Goal: Check status: Check status

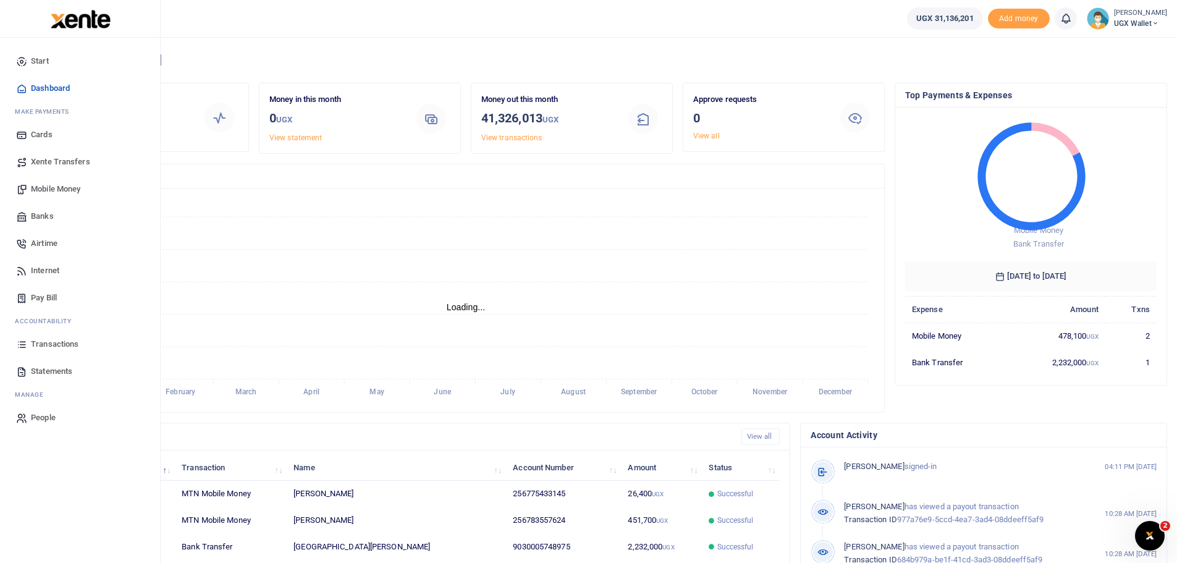
click at [61, 347] on span "Transactions" at bounding box center [55, 344] width 48 height 12
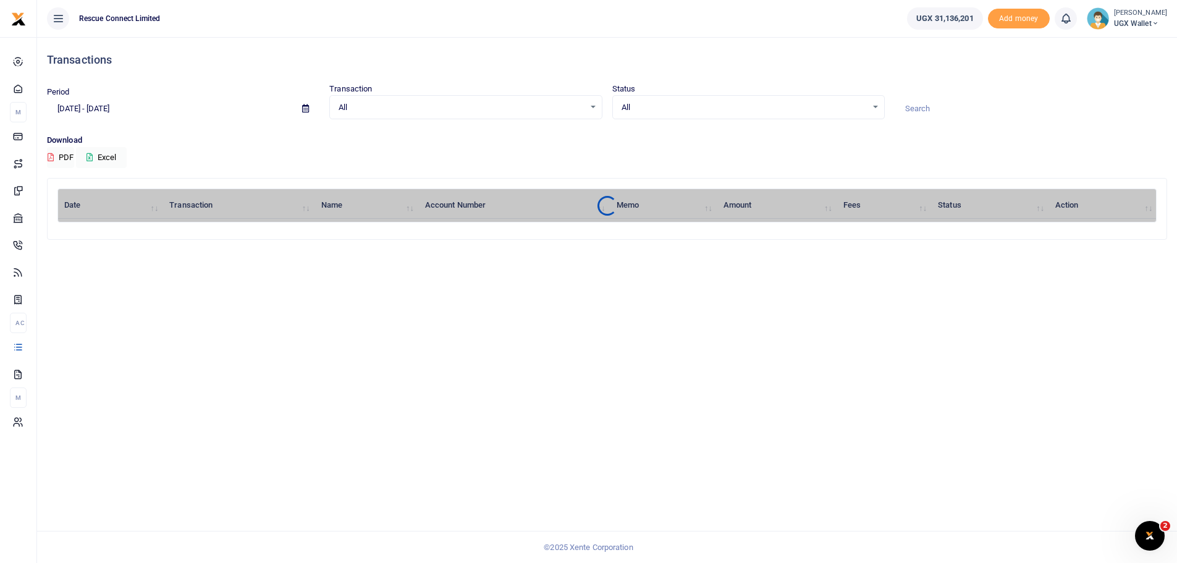
click at [307, 104] on span at bounding box center [306, 108] width 28 height 21
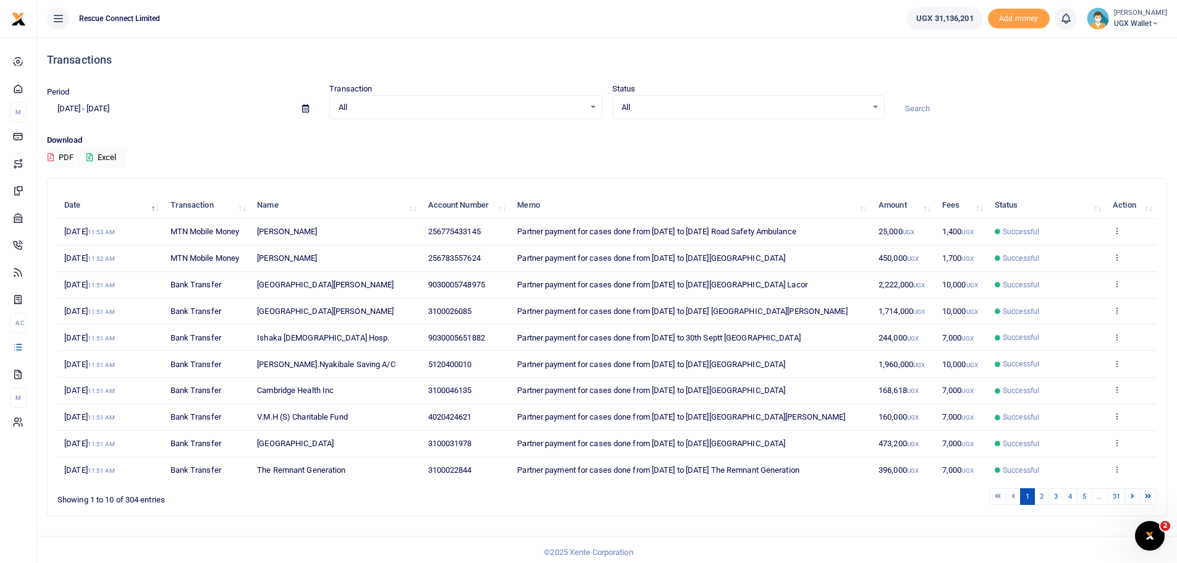
click at [306, 110] on icon at bounding box center [305, 108] width 7 height 8
click at [88, 261] on li "Custom Range" at bounding box center [91, 267] width 87 height 19
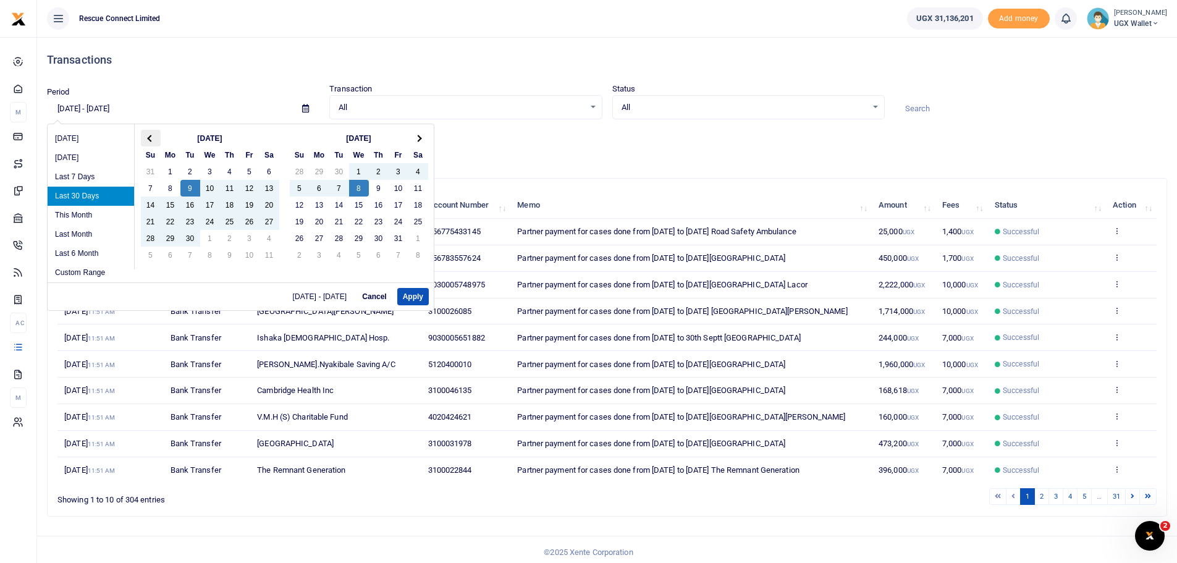
click at [144, 135] on th at bounding box center [151, 138] width 20 height 17
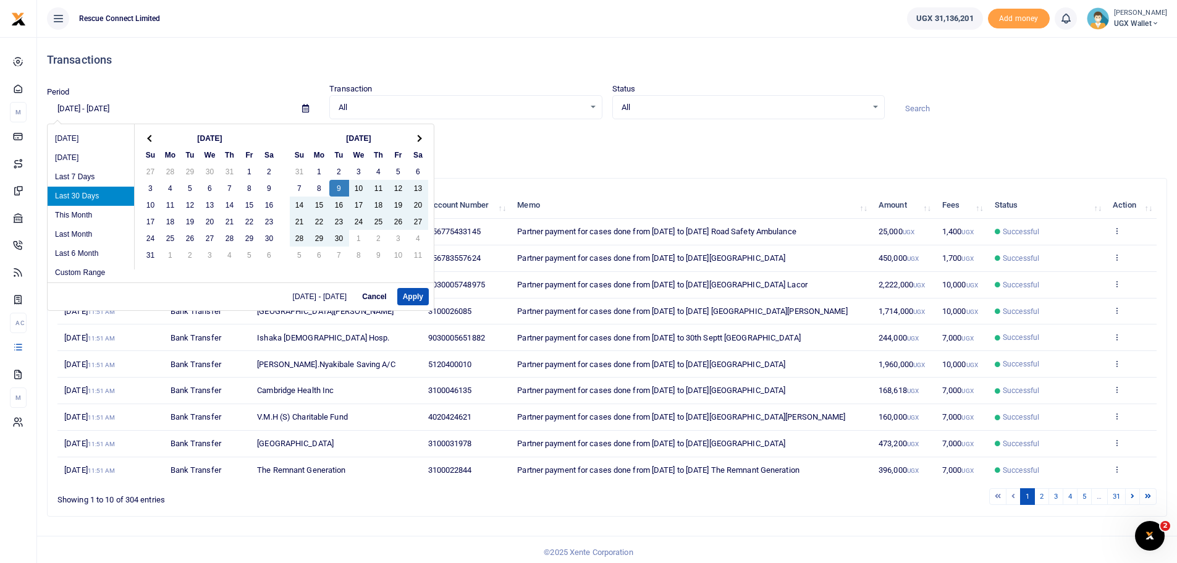
click at [144, 135] on th at bounding box center [151, 138] width 20 height 17
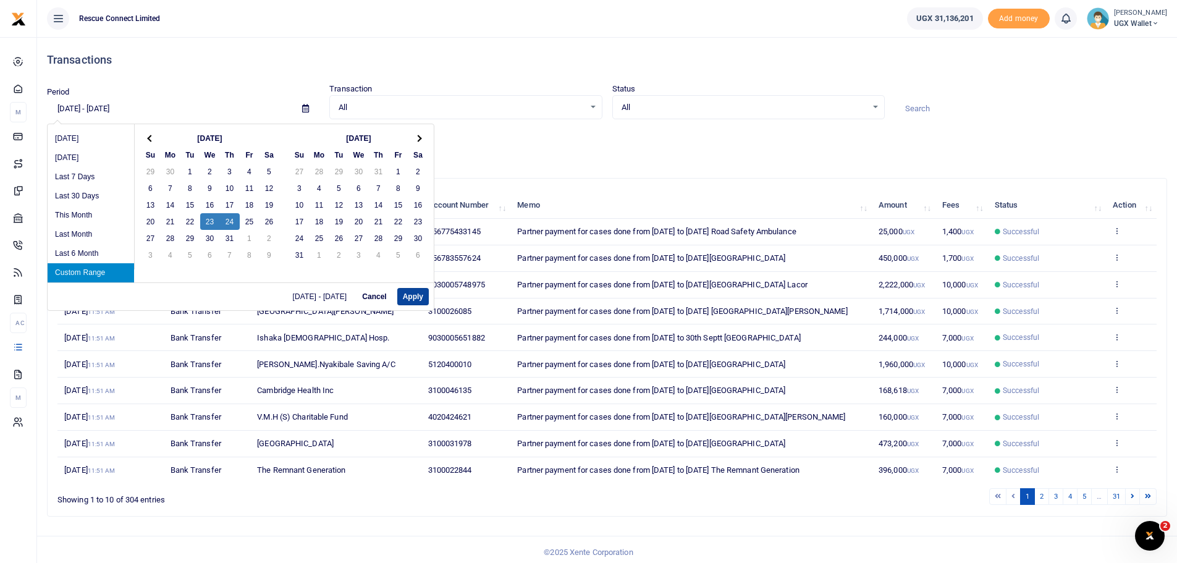
click at [412, 294] on button "Apply" at bounding box center [413, 296] width 32 height 17
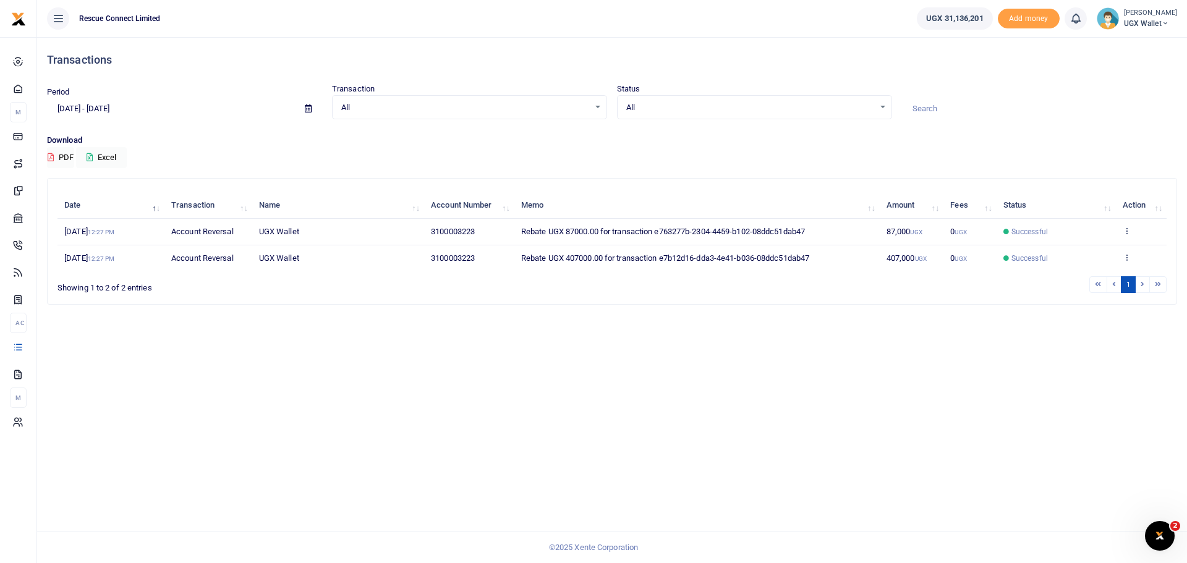
click at [305, 107] on icon at bounding box center [308, 108] width 7 height 8
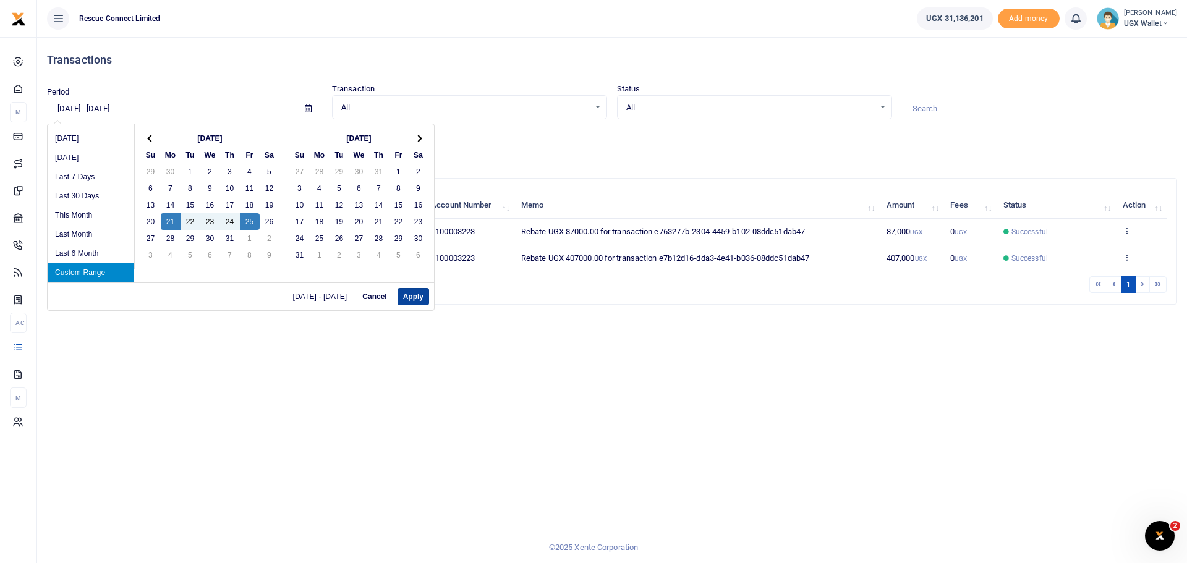
click at [405, 293] on button "Apply" at bounding box center [413, 296] width 32 height 17
type input "07/21/2025 - 07/25/2025"
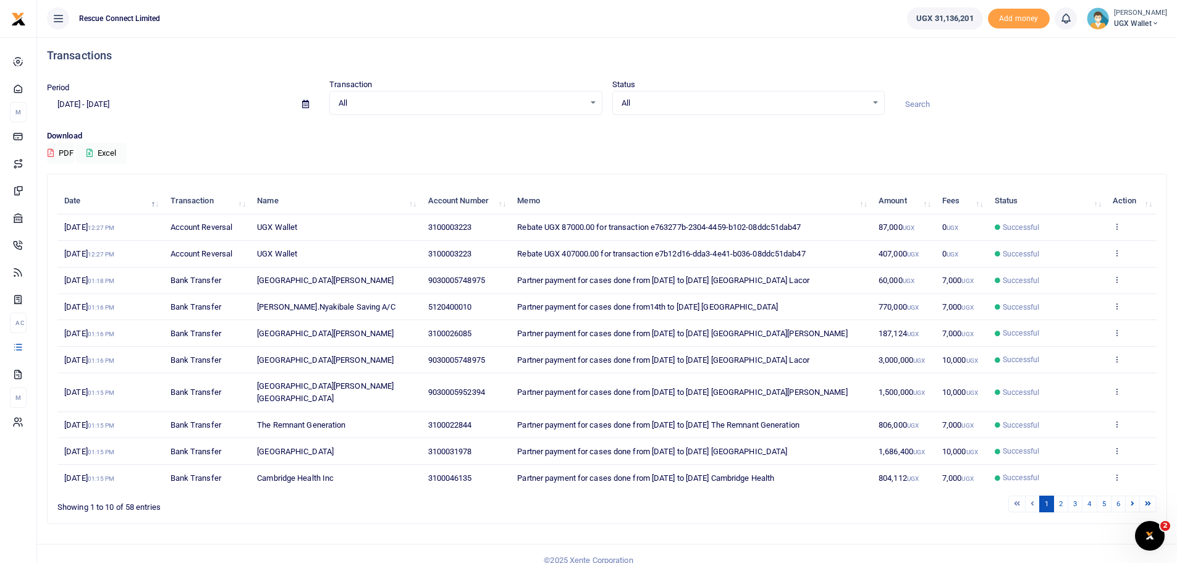
scroll to position [6, 0]
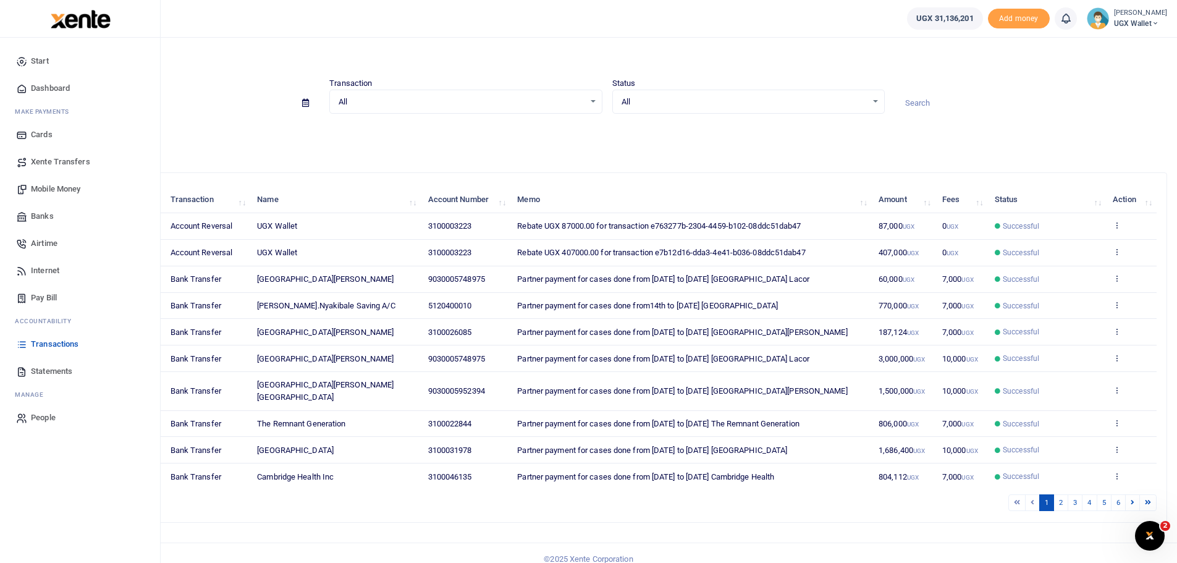
click at [56, 365] on link "Statements" at bounding box center [80, 371] width 140 height 27
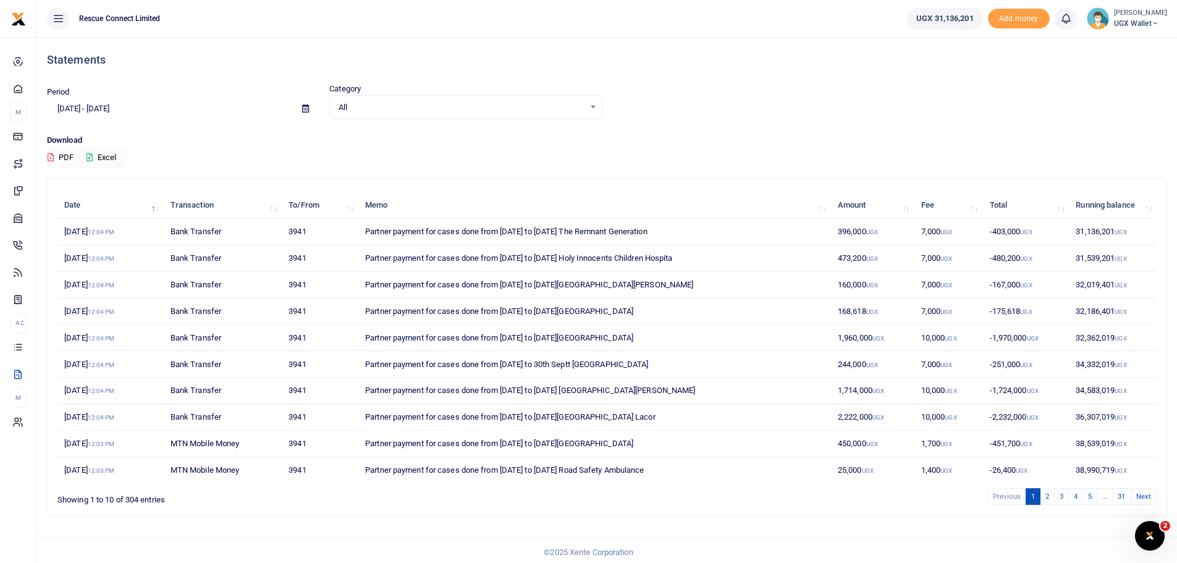
click at [301, 108] on span at bounding box center [306, 108] width 28 height 21
click at [304, 105] on icon at bounding box center [305, 108] width 7 height 8
click at [80, 266] on li "Custom Range" at bounding box center [91, 267] width 87 height 19
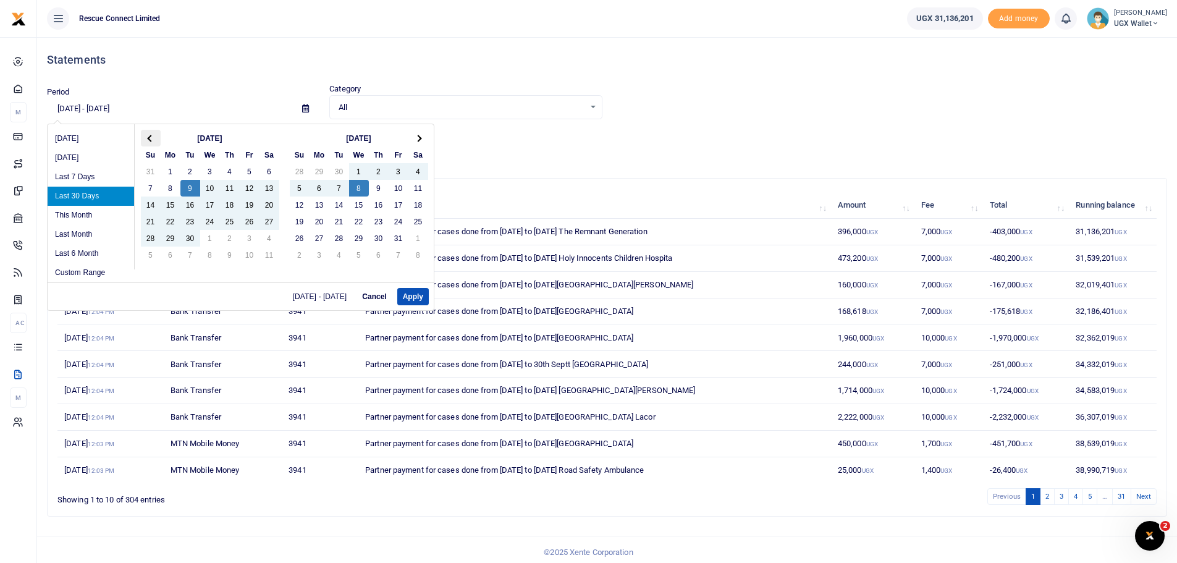
click at [151, 135] on span at bounding box center [150, 138] width 7 height 7
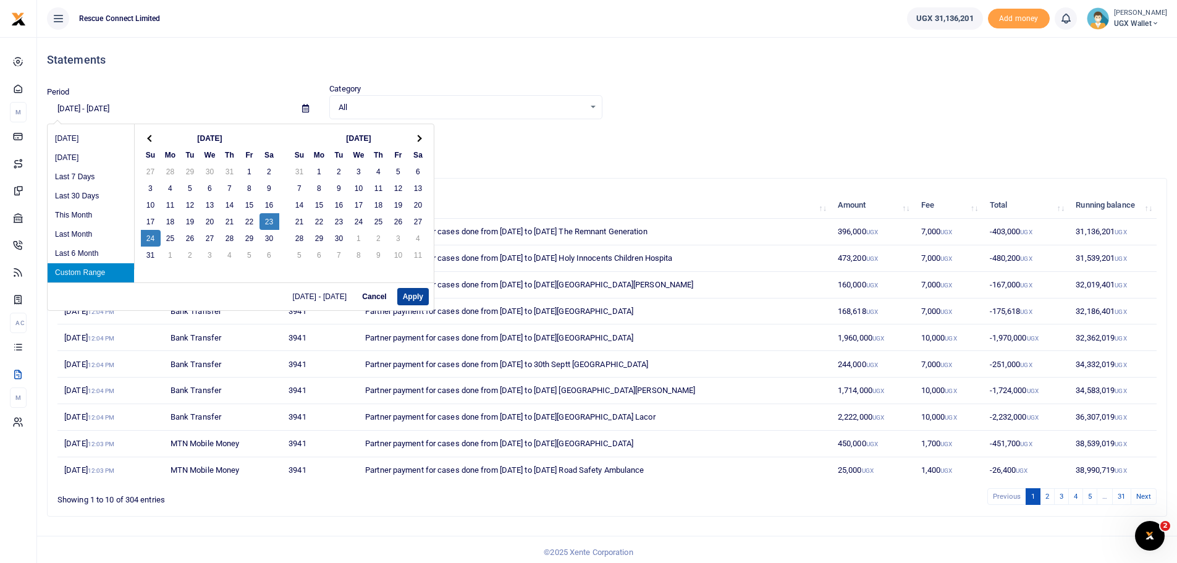
click at [410, 292] on button "Apply" at bounding box center [413, 296] width 32 height 17
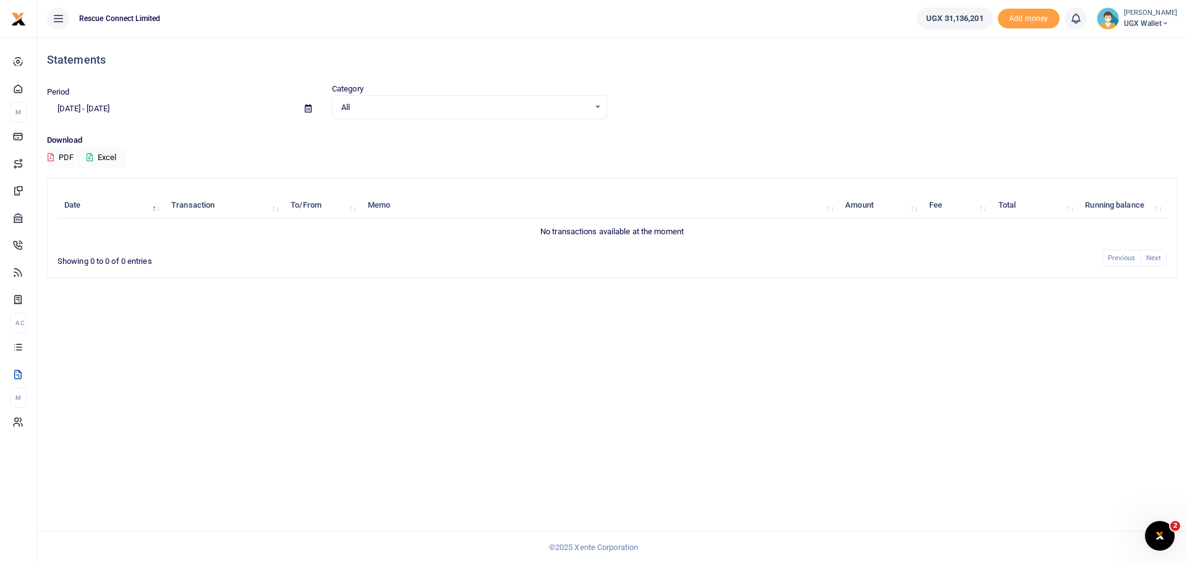
click at [309, 109] on icon at bounding box center [308, 108] width 7 height 8
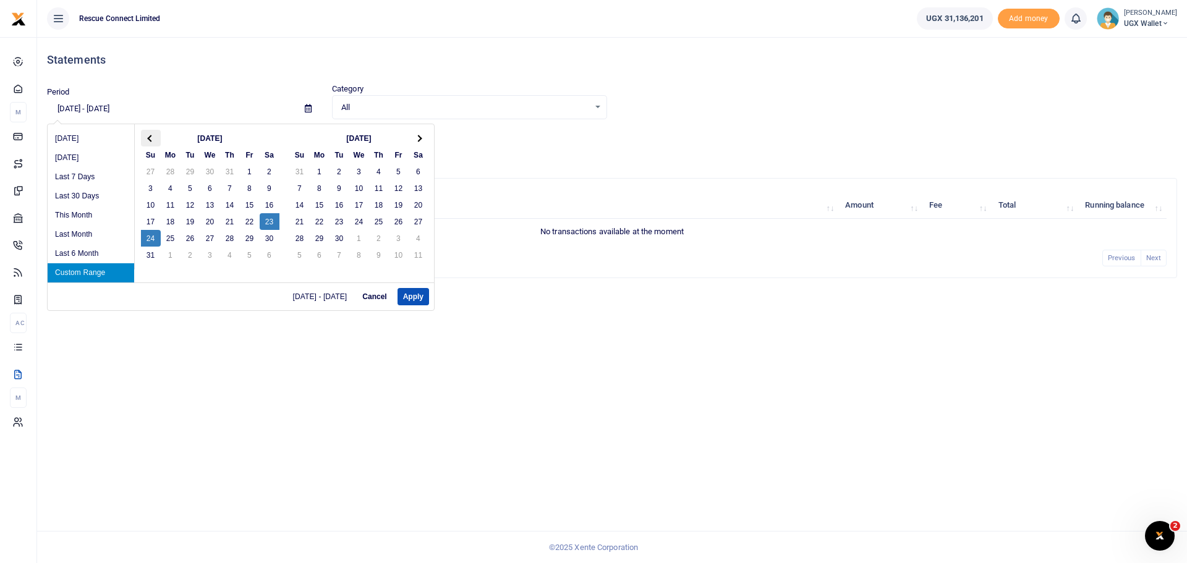
click at [155, 138] on th at bounding box center [151, 138] width 20 height 17
click at [413, 295] on button "Apply" at bounding box center [413, 296] width 32 height 17
type input "[DATE] - [DATE]"
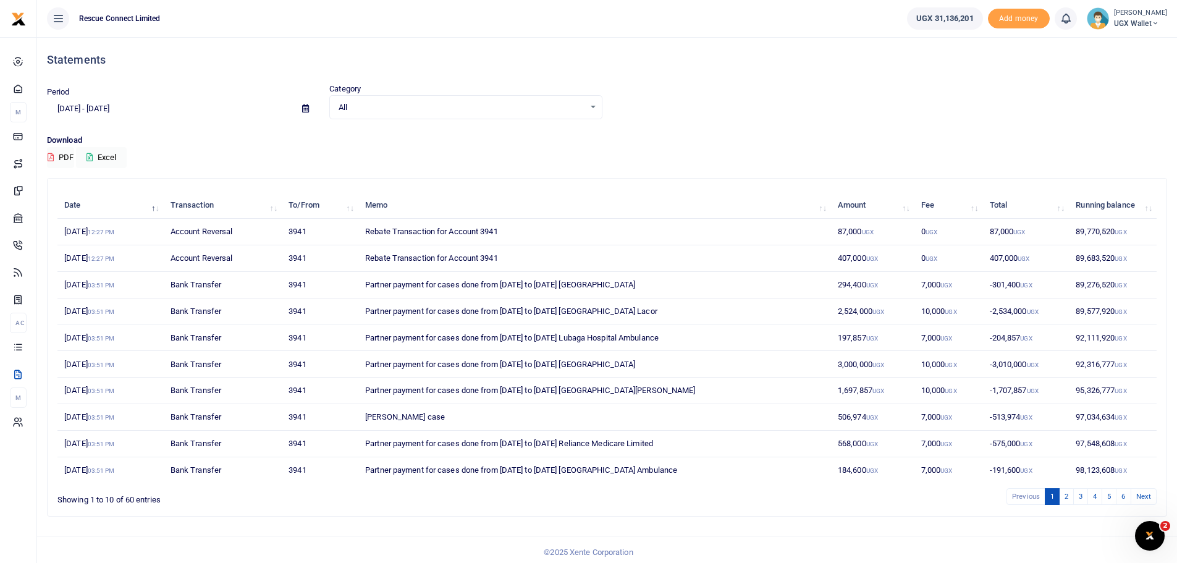
scroll to position [6, 0]
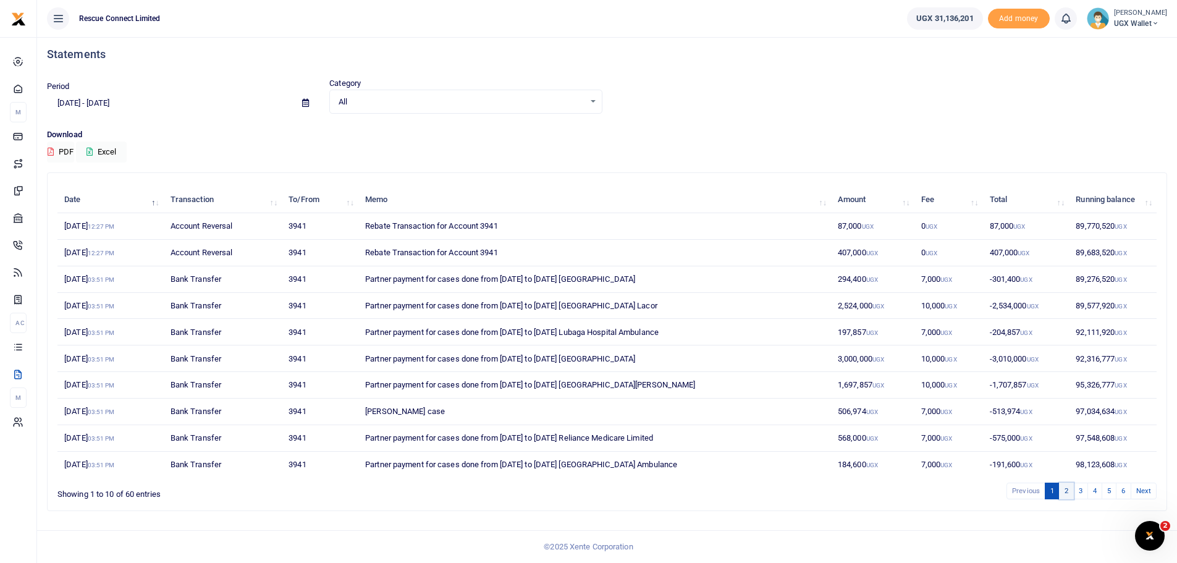
click at [1067, 491] on link "2" at bounding box center [1066, 491] width 15 height 17
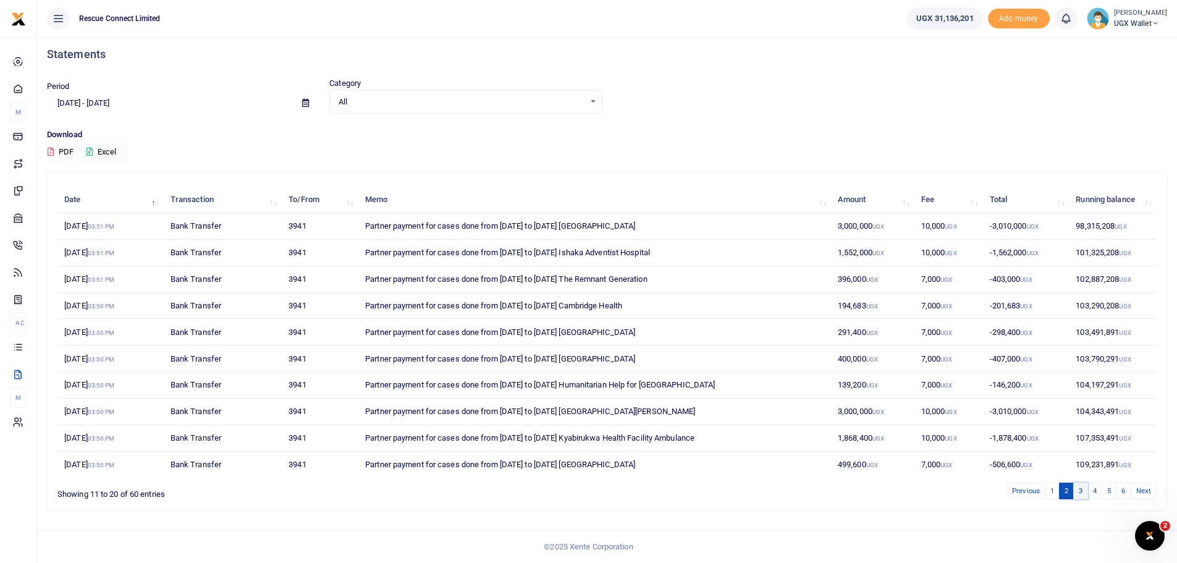
click at [1077, 487] on link "3" at bounding box center [1081, 491] width 15 height 17
click at [1066, 494] on link "2" at bounding box center [1066, 491] width 15 height 17
click at [1057, 497] on link "1" at bounding box center [1052, 491] width 15 height 17
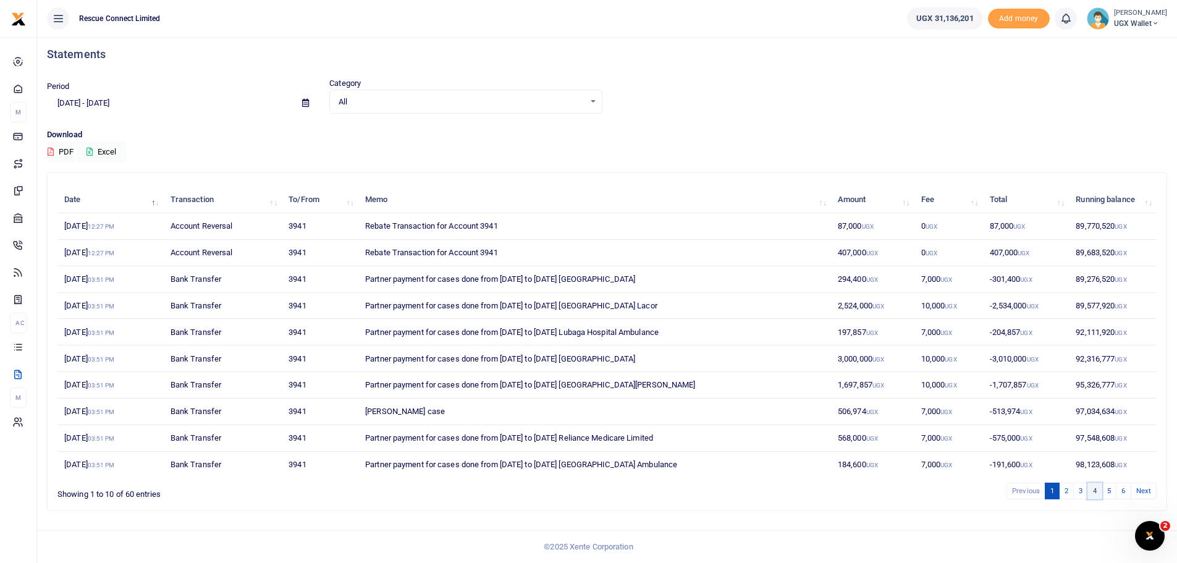
click at [1093, 493] on link "4" at bounding box center [1095, 491] width 15 height 17
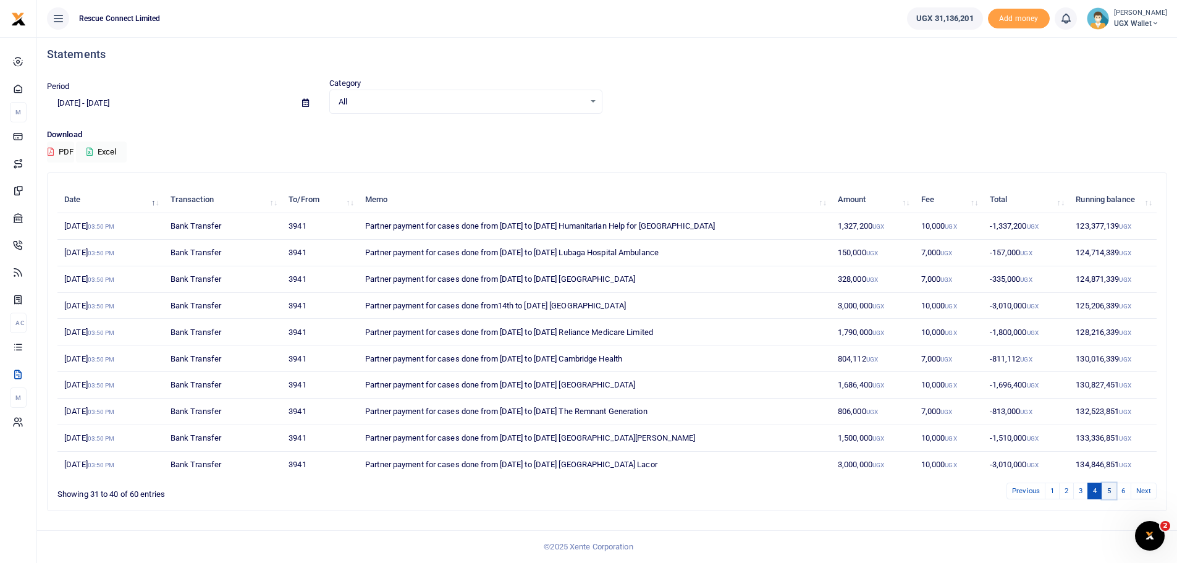
click at [1108, 494] on link "5" at bounding box center [1109, 491] width 15 height 17
